Goal: Find specific page/section: Find specific page/section

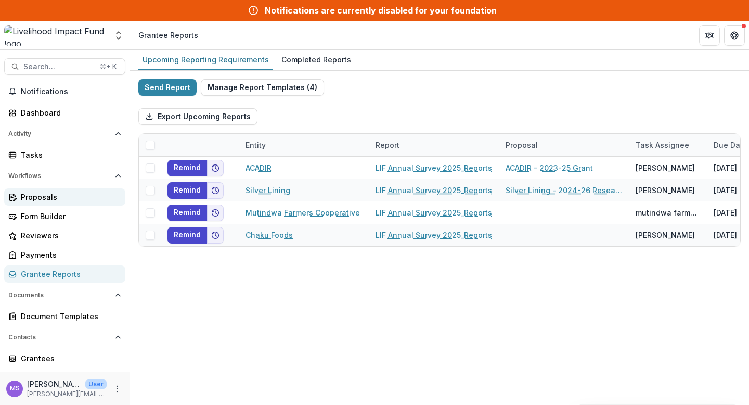
click at [48, 199] on div "Proposals" at bounding box center [69, 197] width 96 height 11
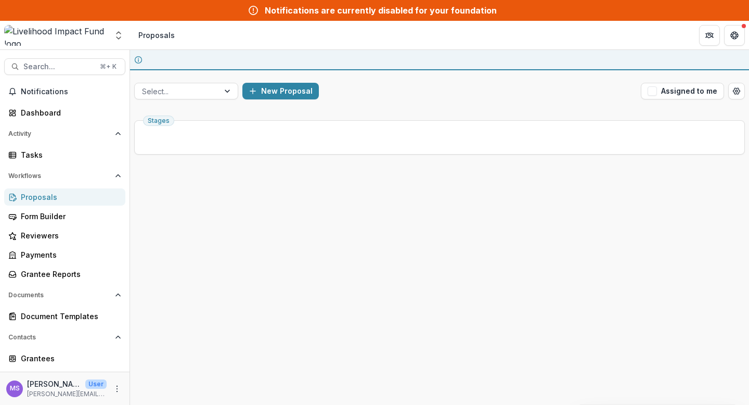
click at [257, 8] on icon at bounding box center [253, 10] width 10 height 12
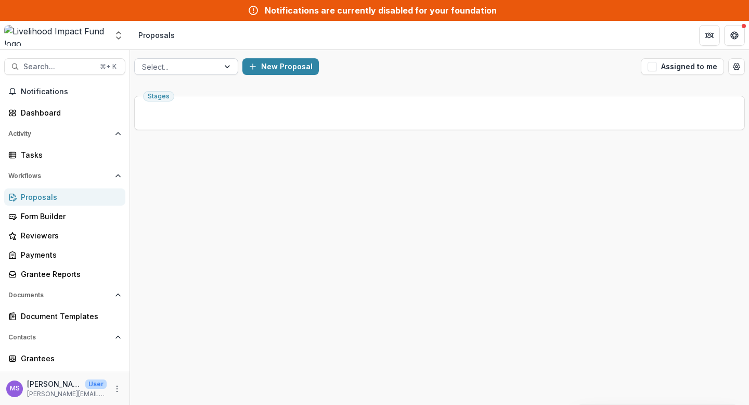
click at [227, 66] on div at bounding box center [228, 67] width 19 height 16
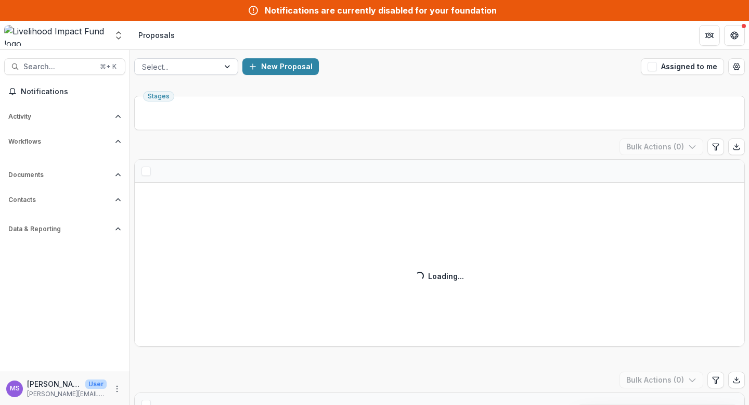
click at [226, 68] on div at bounding box center [228, 67] width 19 height 16
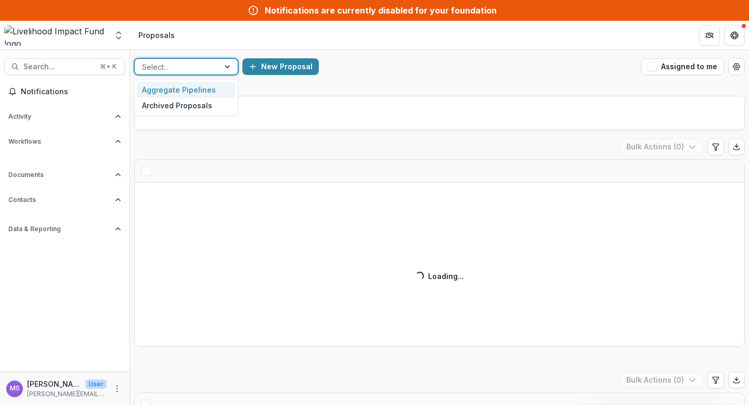
click at [226, 68] on div at bounding box center [228, 67] width 19 height 16
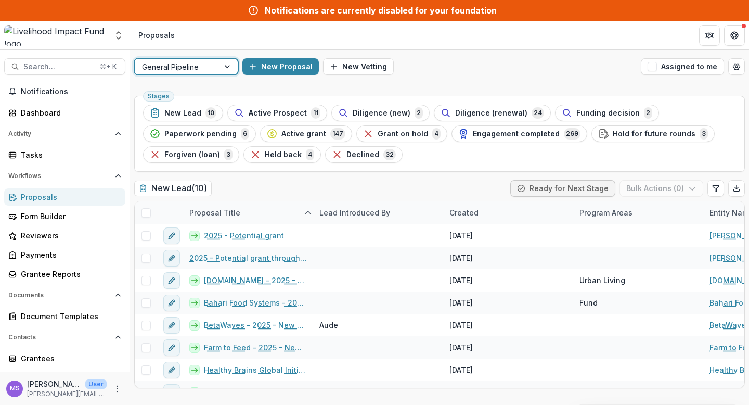
click at [226, 68] on div at bounding box center [228, 67] width 19 height 16
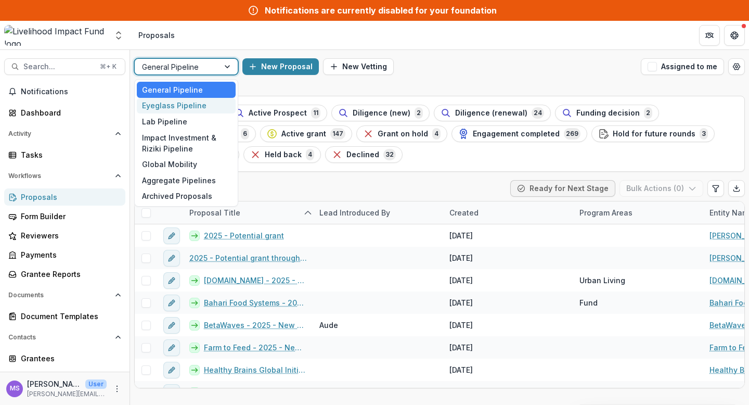
click at [439, 70] on div "New Proposal New Vetting" at bounding box center [439, 66] width 394 height 17
